Goal: Task Accomplishment & Management: Use online tool/utility

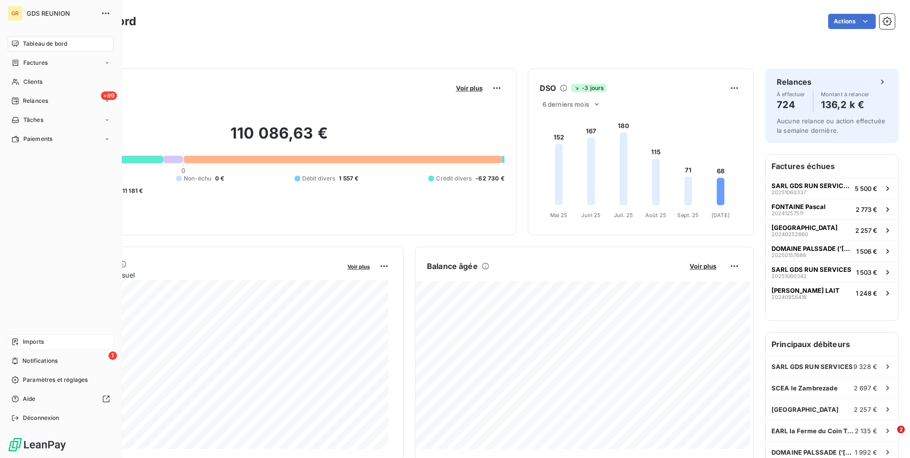
click at [34, 340] on span "Imports" at bounding box center [33, 341] width 21 height 9
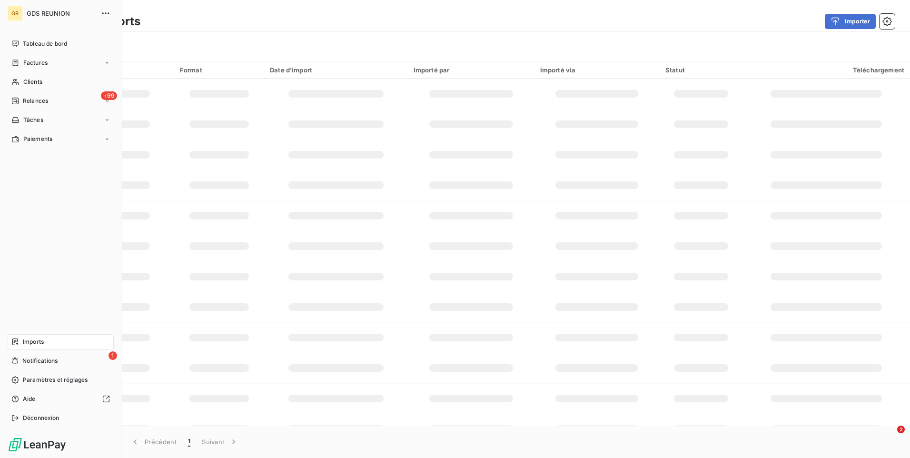
click at [18, 339] on icon at bounding box center [15, 342] width 8 height 8
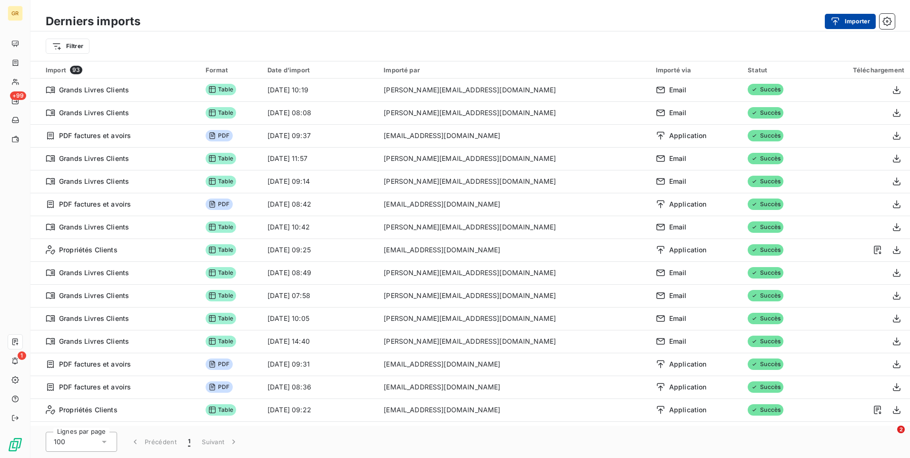
click at [858, 20] on button "Importer" at bounding box center [850, 21] width 51 height 15
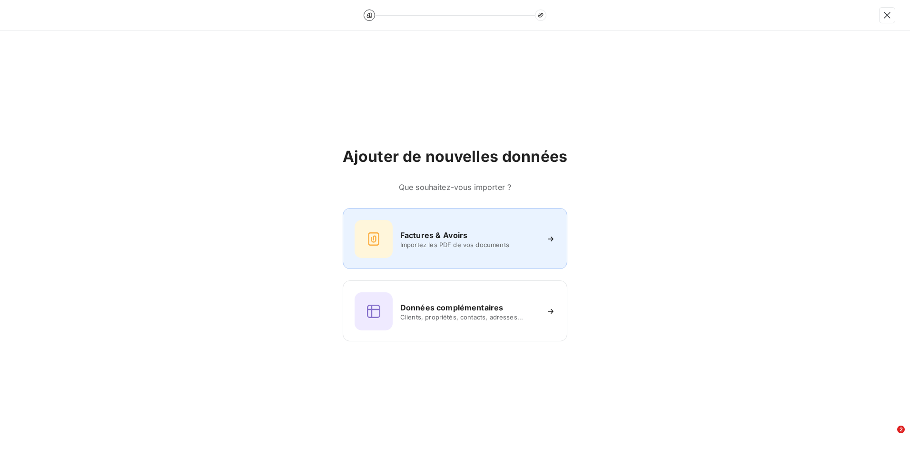
click at [455, 227] on div "Factures & Avoirs Importez les PDF de vos documents" at bounding box center [455, 239] width 201 height 38
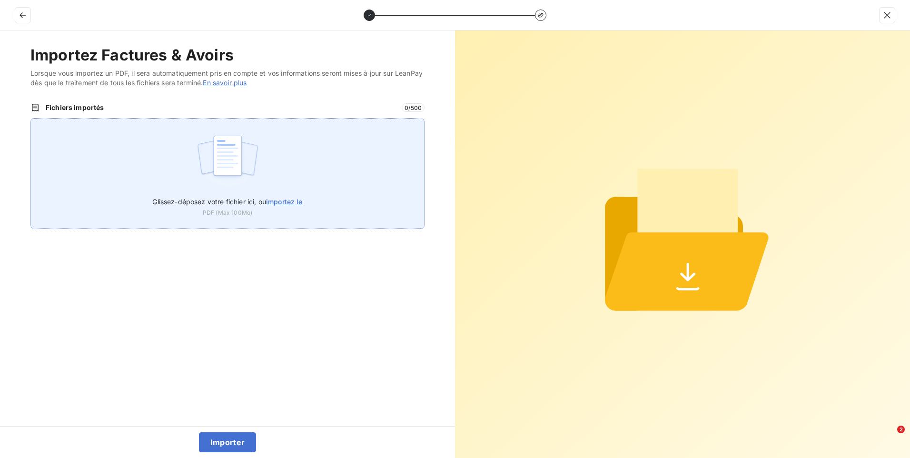
click at [288, 202] on span "importez le" at bounding box center [284, 202] width 37 height 8
click at [31, 119] on input "Glissez-déposez votre fichier ici, ou importez le" at bounding box center [30, 118] width 0 height 0
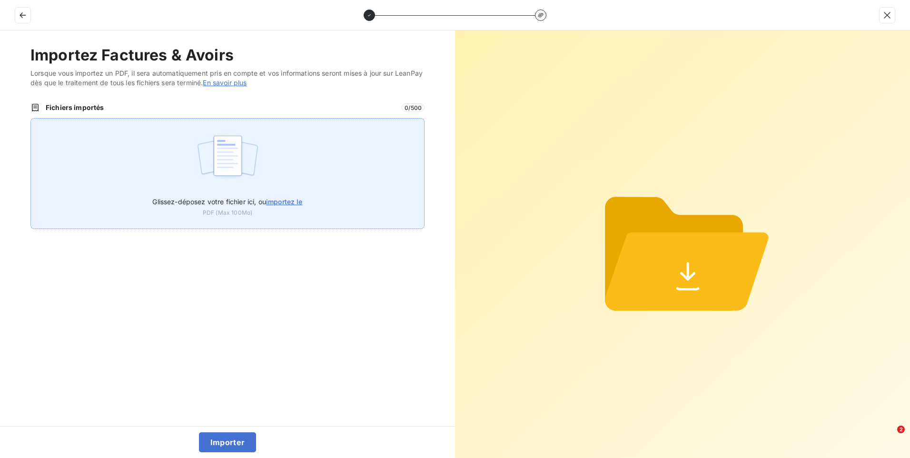
type input "C:\fakepath\import leanpay [DATE].pdf"
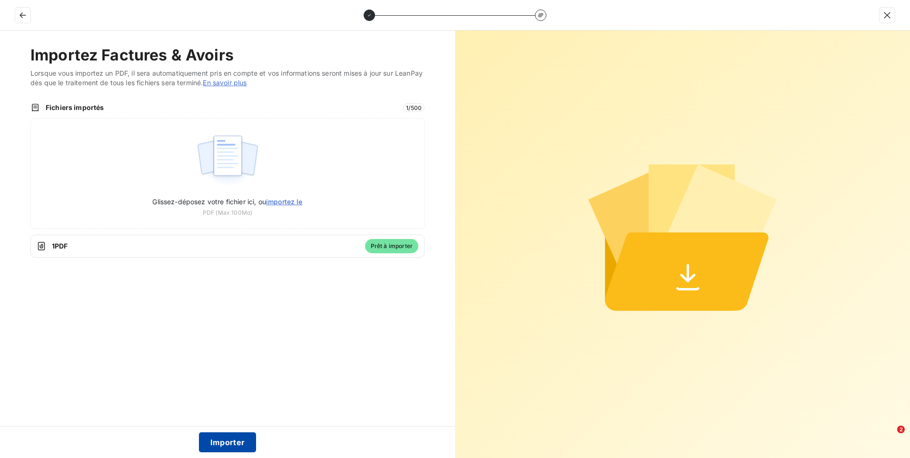
click at [249, 442] on button "Importer" at bounding box center [228, 442] width 58 height 20
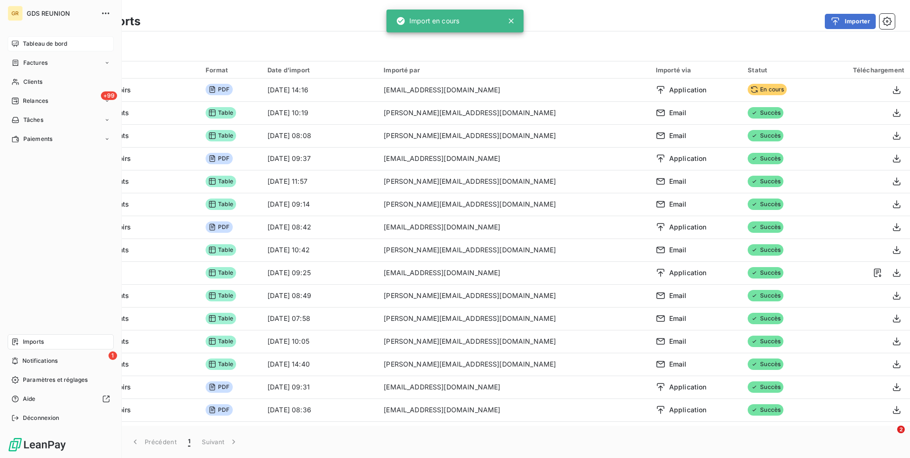
click at [51, 42] on span "Tableau de bord" at bounding box center [45, 44] width 44 height 9
